Goal: Task Accomplishment & Management: Use online tool/utility

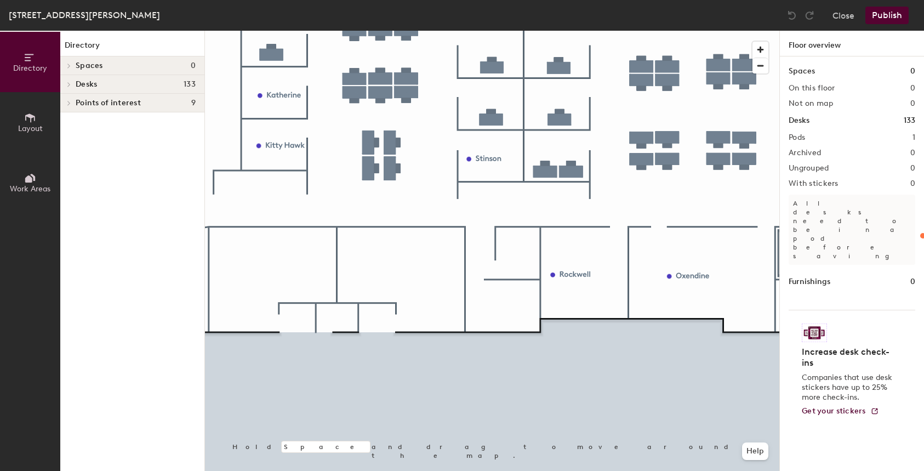
click at [391, 31] on div at bounding box center [492, 31] width 574 height 0
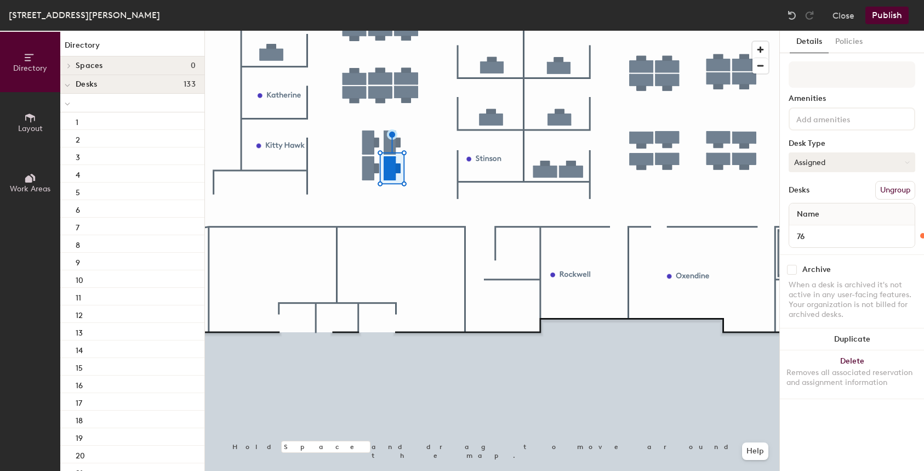
click at [848, 161] on button "Assigned" at bounding box center [851, 162] width 127 height 20
click at [693, 31] on div at bounding box center [492, 31] width 574 height 0
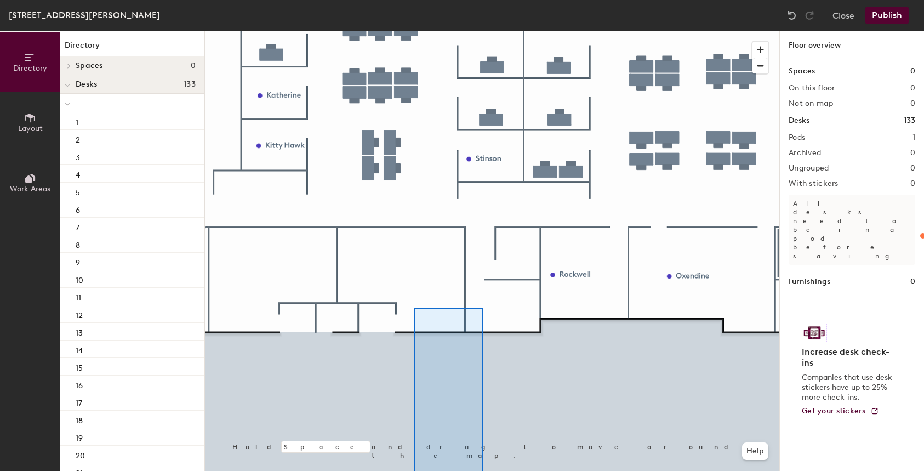
click at [479, 470] on html "Skip navigation Schedule Office People Analytics Visits Deliveries Services Man…" at bounding box center [462, 235] width 924 height 471
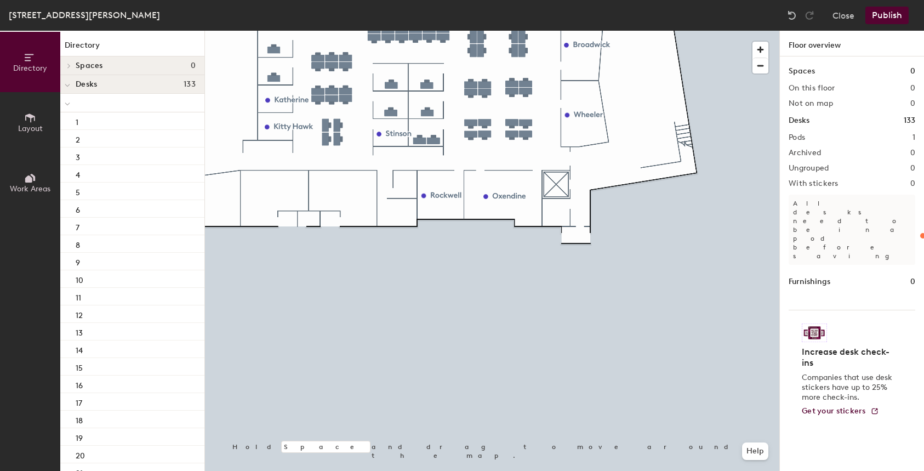
click at [475, 470] on html "Skip navigation Schedule Office People Analytics Visits Deliveries Services Man…" at bounding box center [462, 235] width 924 height 471
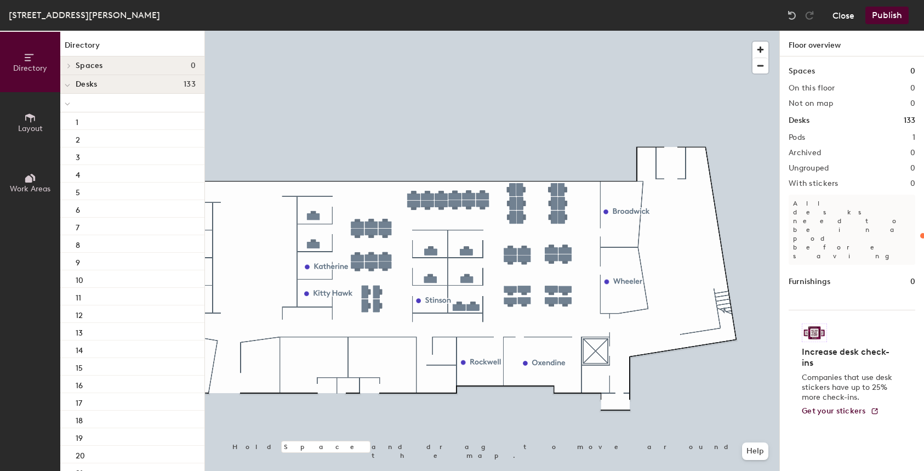
click at [845, 14] on button "Close" at bounding box center [843, 16] width 22 height 18
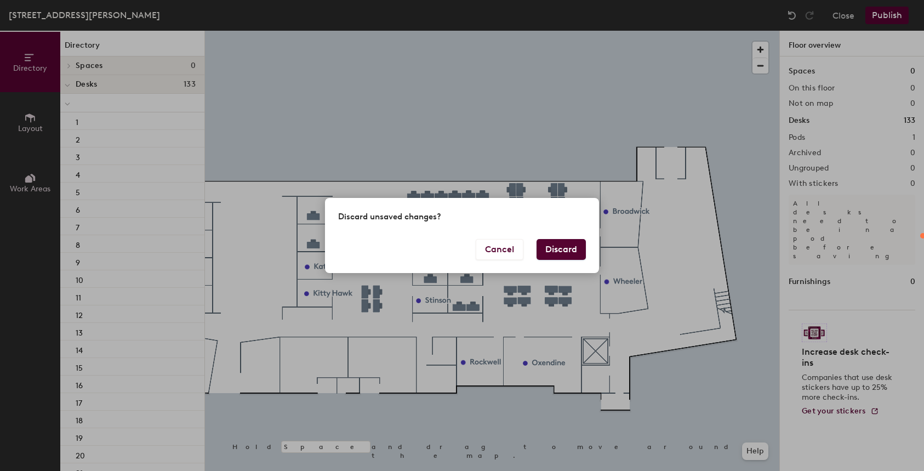
click at [573, 247] on button "Discard" at bounding box center [560, 249] width 49 height 21
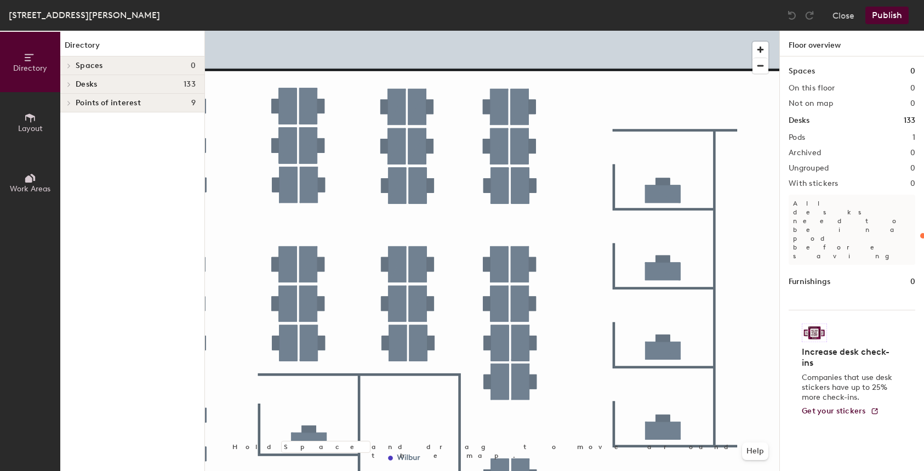
click at [394, 31] on div at bounding box center [492, 31] width 574 height 0
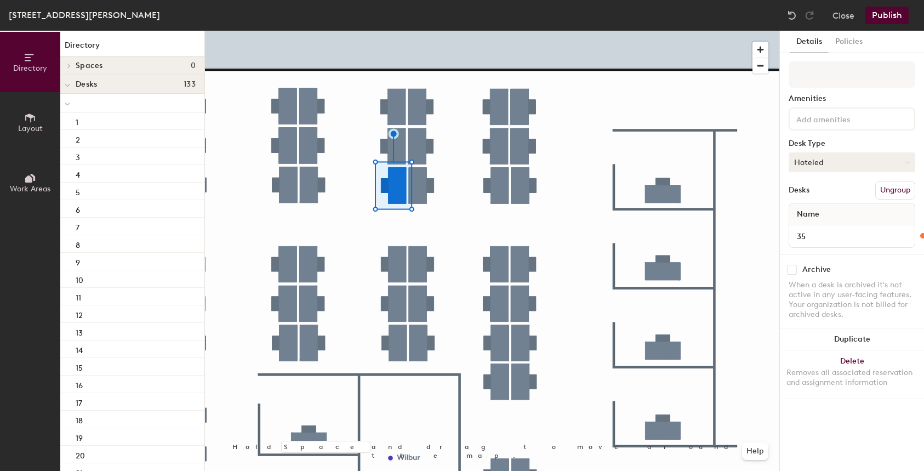
click at [831, 162] on button "Hoteled" at bounding box center [851, 162] width 127 height 20
click at [837, 17] on button "Close" at bounding box center [843, 16] width 22 height 18
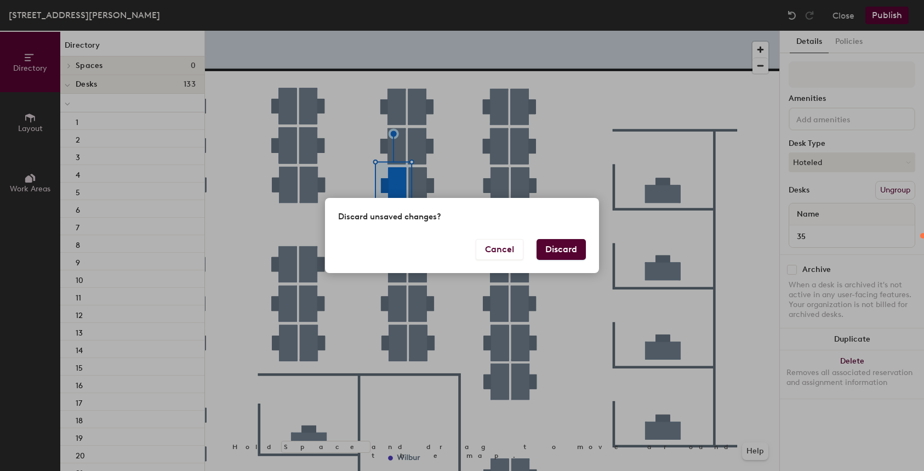
click at [564, 240] on button "Discard" at bounding box center [560, 249] width 49 height 21
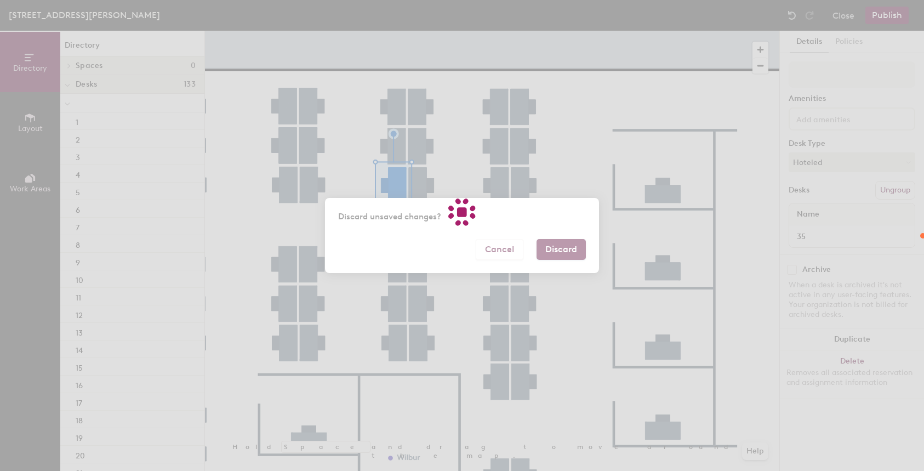
click at [565, 251] on div at bounding box center [462, 235] width 924 height 471
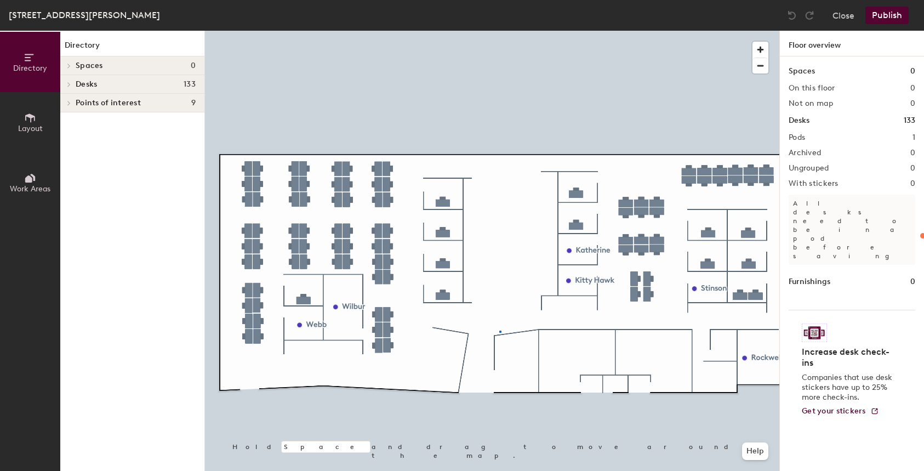
click at [499, 31] on div at bounding box center [492, 31] width 574 height 0
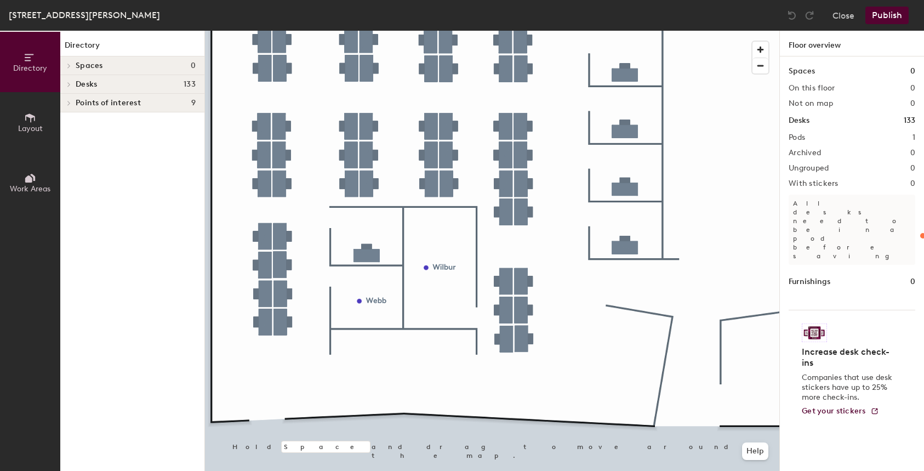
click at [283, 31] on div at bounding box center [492, 31] width 574 height 0
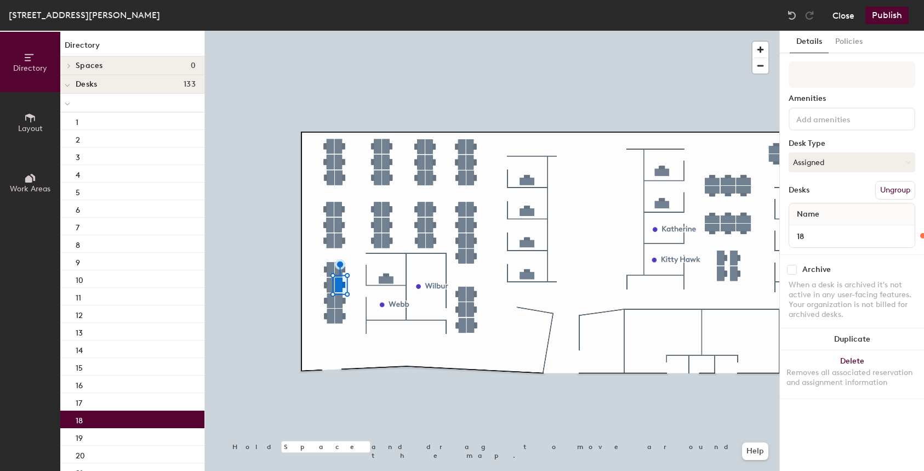
click at [842, 15] on button "Close" at bounding box center [843, 16] width 22 height 18
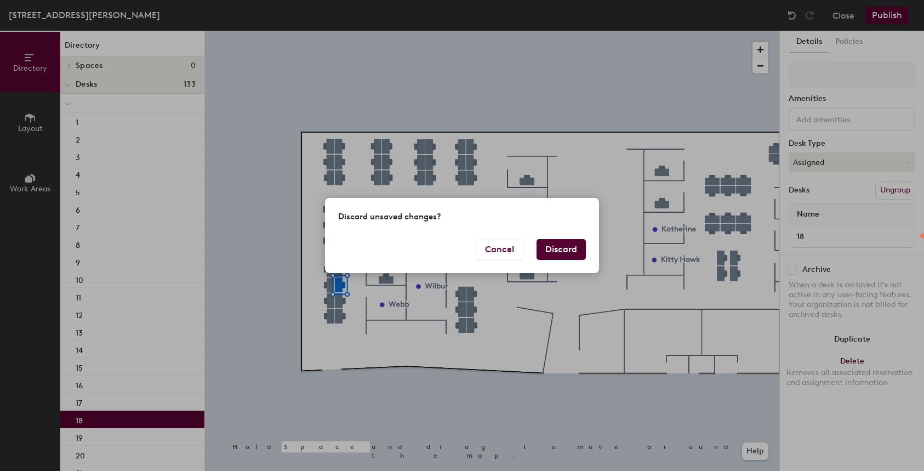
click at [565, 256] on button "Discard" at bounding box center [560, 249] width 49 height 21
